Goal: Obtain resource: Download file/media

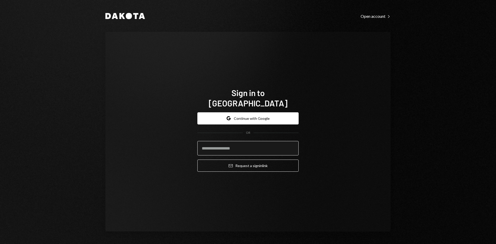
click at [267, 144] on input "email" at bounding box center [248, 148] width 101 height 14
type input "**********"
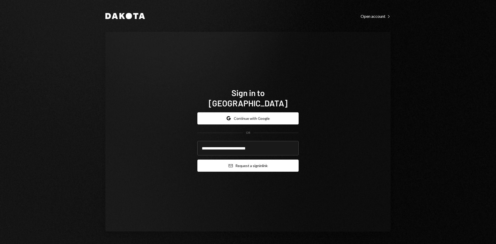
click at [258, 161] on button "Email Request a sign in link" at bounding box center [248, 166] width 101 height 12
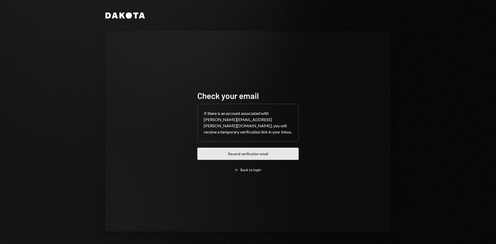
click at [285, 153] on button "Resend verification email" at bounding box center [248, 154] width 101 height 12
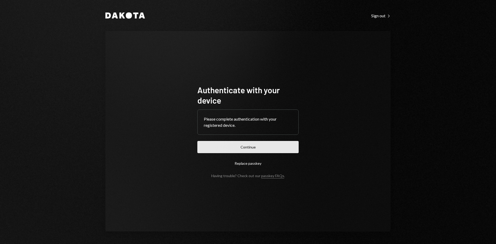
click at [286, 146] on button "Continue" at bounding box center [248, 147] width 101 height 12
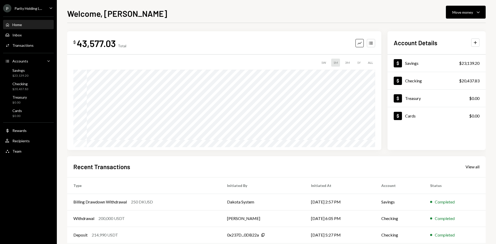
click at [40, 4] on ul "P Parity Holding L... Caret Down Home Home Inbox Inbox Activities Transactions …" at bounding box center [28, 78] width 57 height 157
click at [41, 10] on div "Parity Holding L..." at bounding box center [28, 8] width 28 height 4
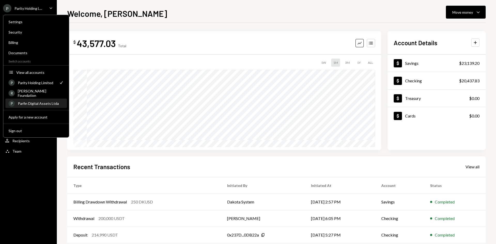
click at [45, 104] on div "Parfin Digital Assets Ltda" at bounding box center [41, 103] width 46 height 4
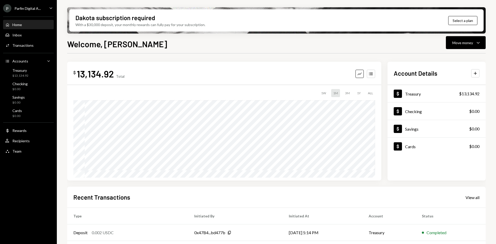
click at [33, 10] on div "Parfin Digital A..." at bounding box center [27, 8] width 26 height 4
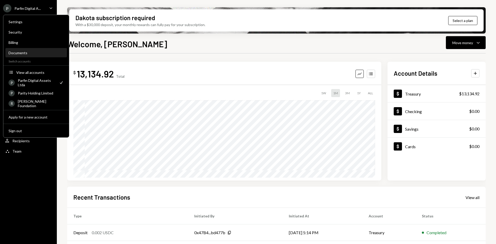
click at [40, 52] on div "Documents" at bounding box center [36, 53] width 55 height 4
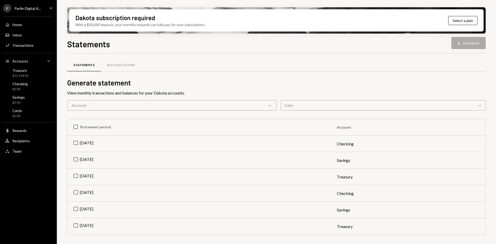
click at [327, 107] on div "Date Chevron Down" at bounding box center [383, 105] width 205 height 10
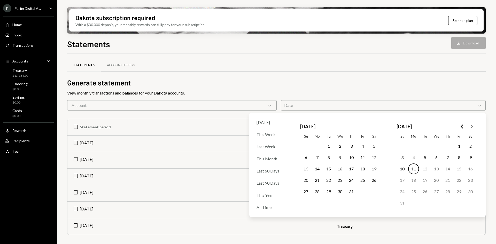
click at [328, 145] on button "1" at bounding box center [328, 146] width 11 height 11
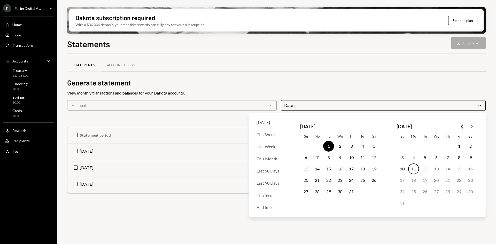
click at [353, 192] on button "31" at bounding box center [351, 191] width 11 height 11
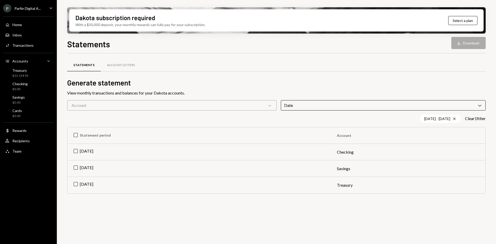
click at [312, 91] on div "View monthly transactions and balances for your Dakota accounts." at bounding box center [276, 93] width 419 height 6
click at [241, 109] on div "Account Chevron Down" at bounding box center [172, 105] width 210 height 10
click at [235, 86] on h2 "Generate statement" at bounding box center [276, 83] width 419 height 10
click at [76, 136] on th "Statement period" at bounding box center [198, 135] width 263 height 17
click at [469, 48] on button "Download Download (3)" at bounding box center [466, 43] width 39 height 12
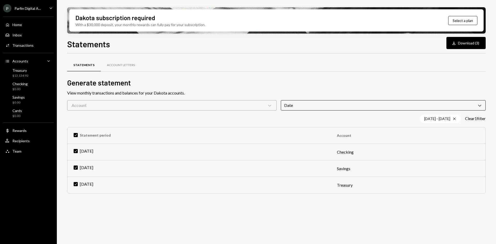
drag, startPoint x: 93, startPoint y: 121, endPoint x: 113, endPoint y: 102, distance: 28.0
click at [93, 121] on div "[DATE] - [DATE] Cross Clear 1 filter" at bounding box center [276, 119] width 419 height 8
click at [34, 46] on div "Activities Transactions" at bounding box center [28, 45] width 47 height 5
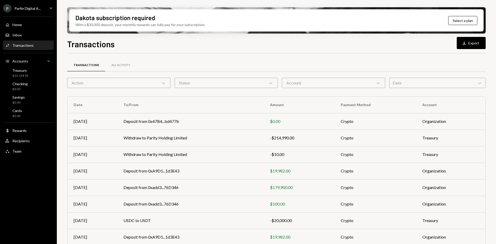
click at [421, 86] on div "Date Chevron Down" at bounding box center [438, 83] width 96 height 10
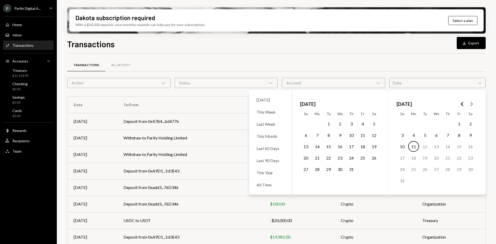
click at [328, 122] on button "1" at bounding box center [328, 123] width 11 height 11
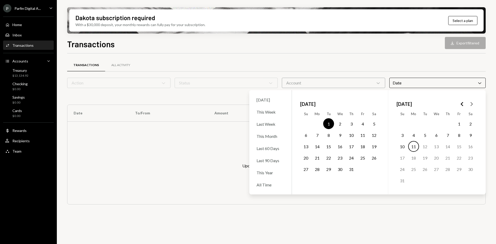
click at [354, 171] on button "31" at bounding box center [351, 169] width 11 height 11
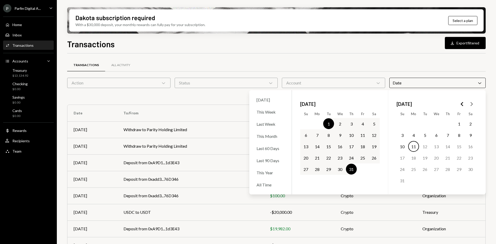
click at [366, 70] on div "Transactions All Activity" at bounding box center [276, 65] width 419 height 13
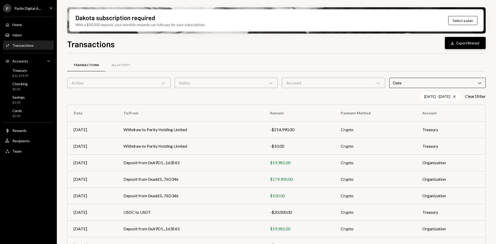
click at [463, 43] on button "Download Export filtered" at bounding box center [465, 43] width 41 height 12
